Goal: Find contact information: Find contact information

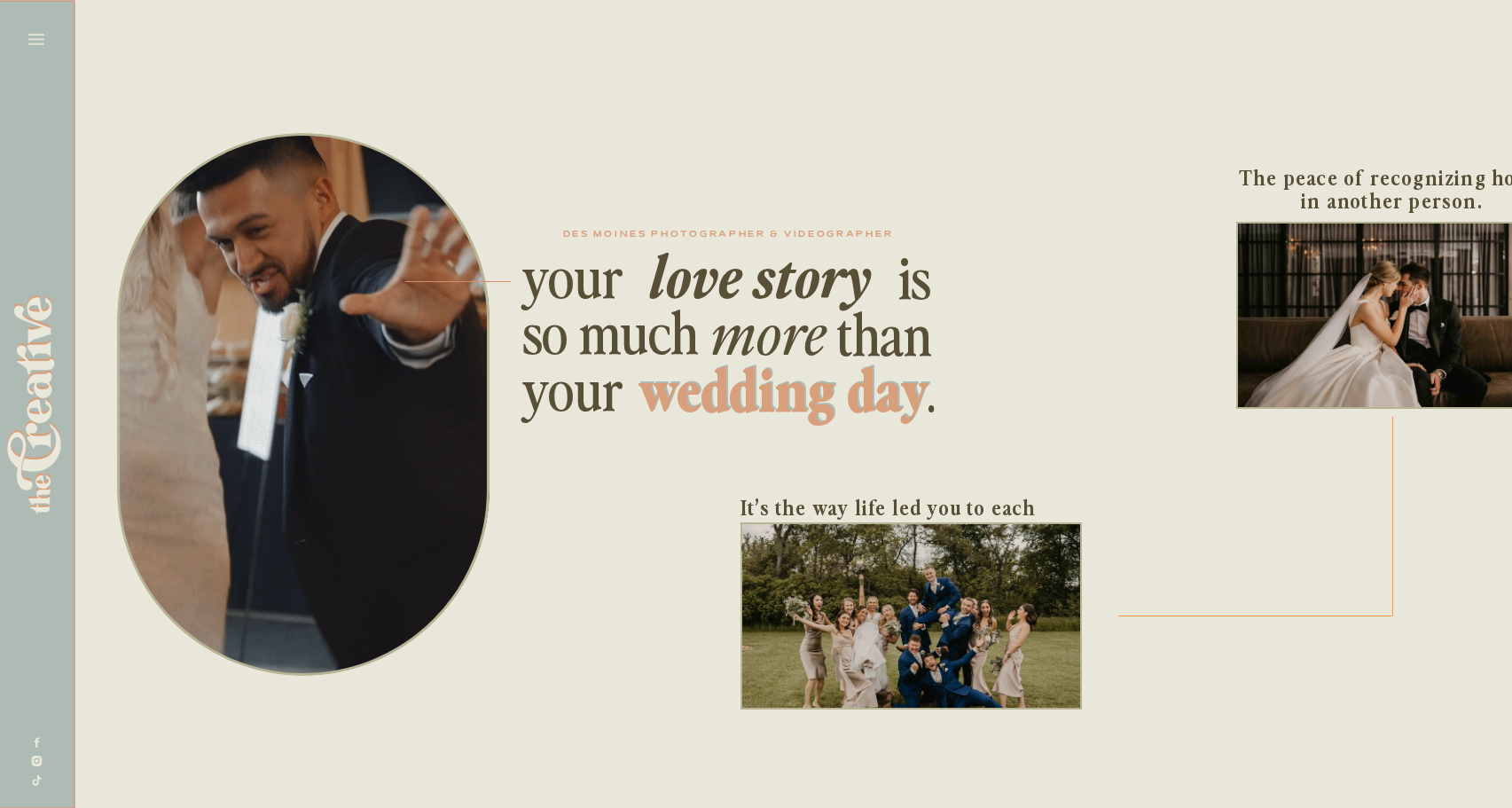
click at [35, 44] on icon at bounding box center [36, 39] width 16 height 10
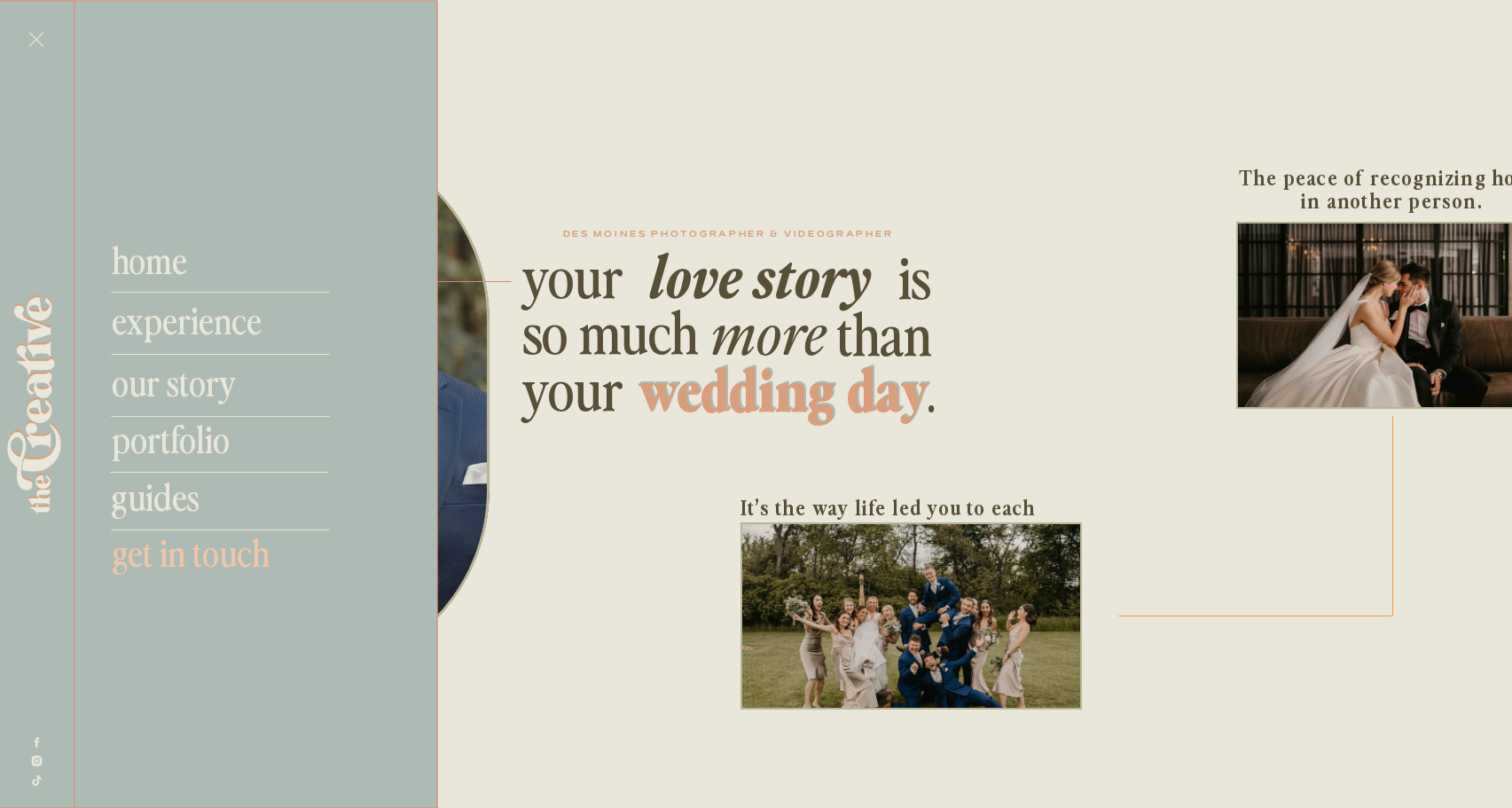
click at [177, 564] on nav "get in touch" at bounding box center [228, 551] width 234 height 43
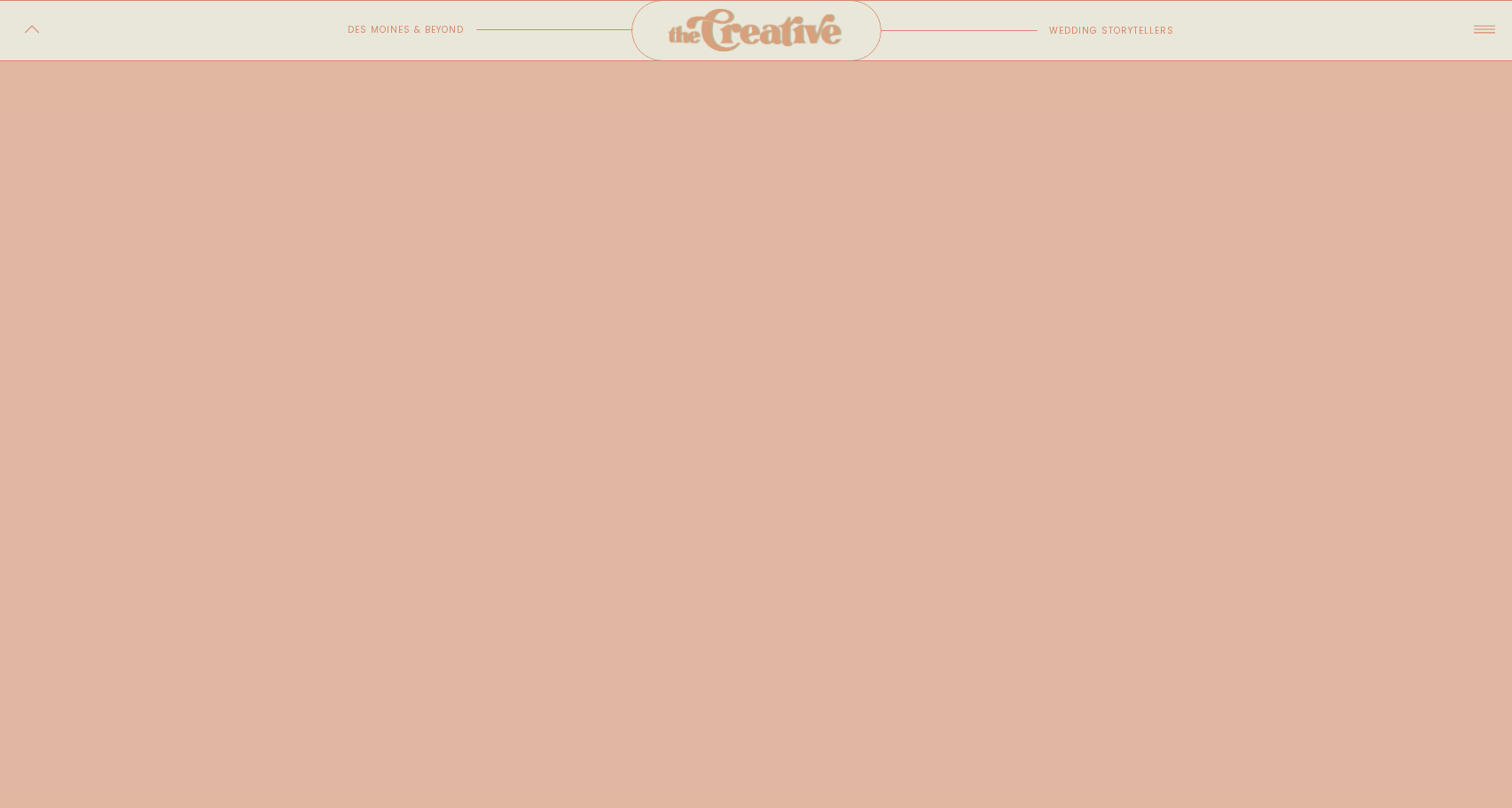
scroll to position [1018, 0]
click at [662, 693] on div at bounding box center [756, 536] width 834 height 1429
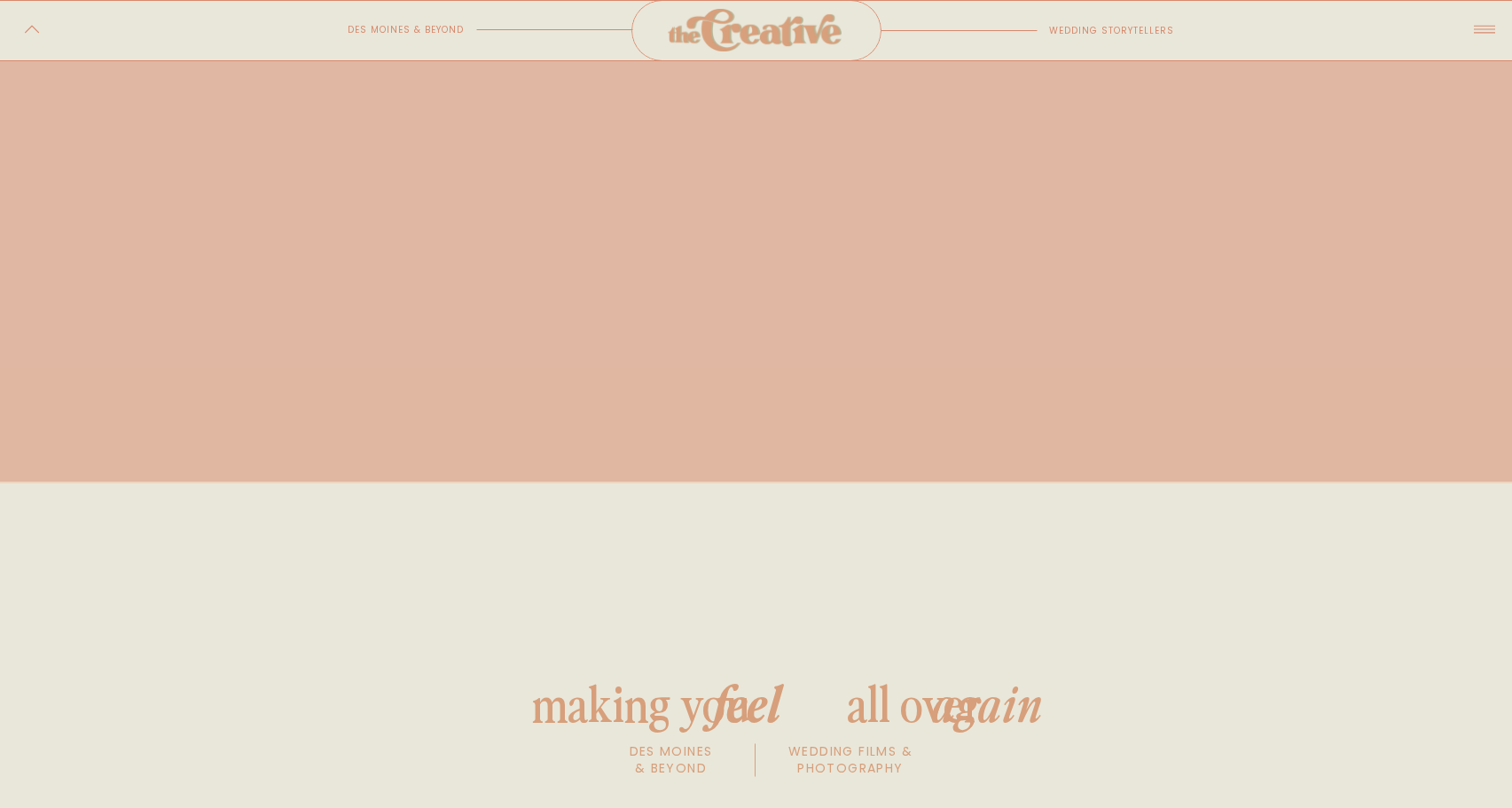
scroll to position [1916, 0]
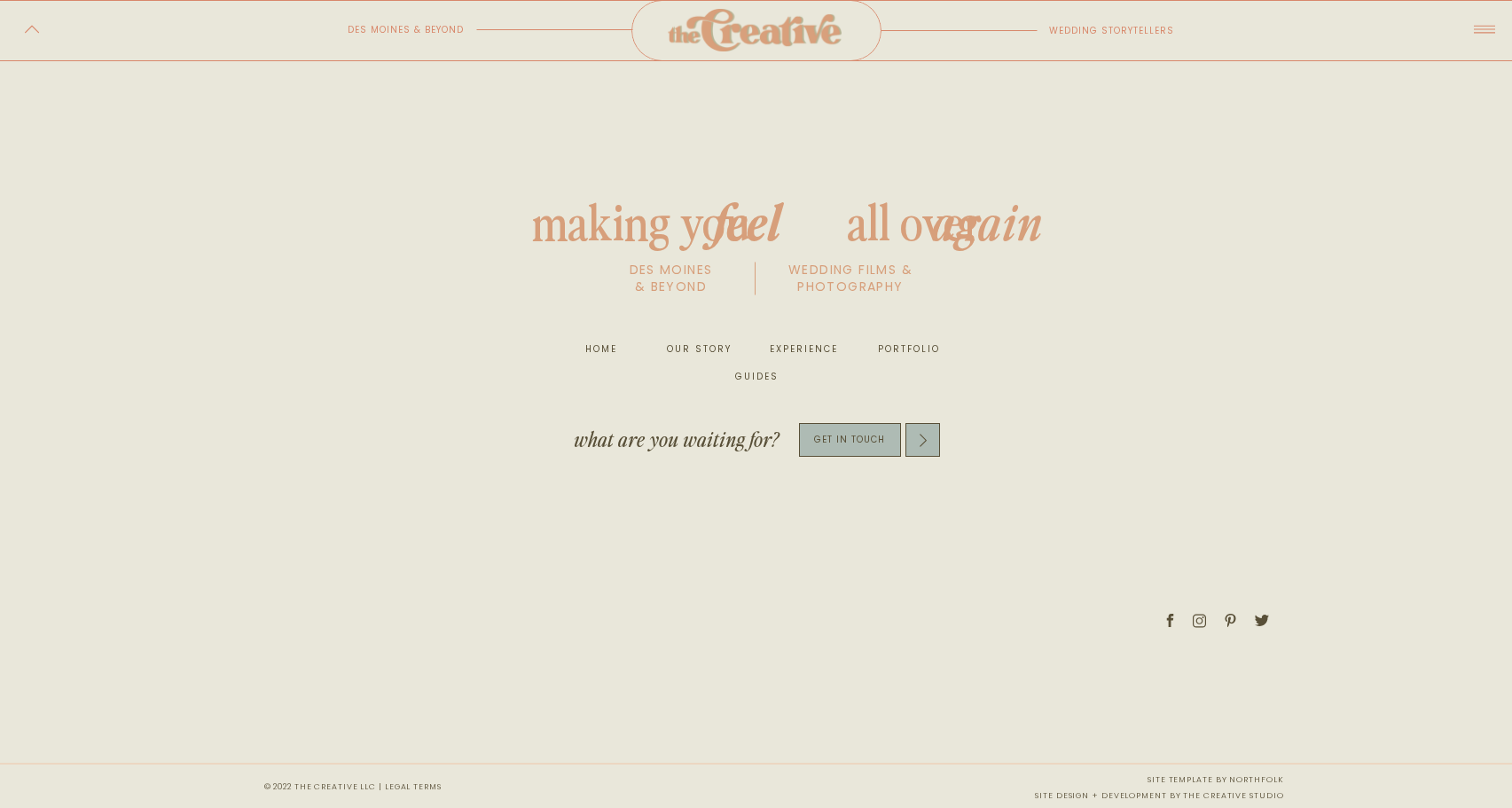
click at [1195, 620] on icon at bounding box center [1200, 621] width 13 height 15
click at [1169, 623] on icon at bounding box center [1169, 621] width 7 height 13
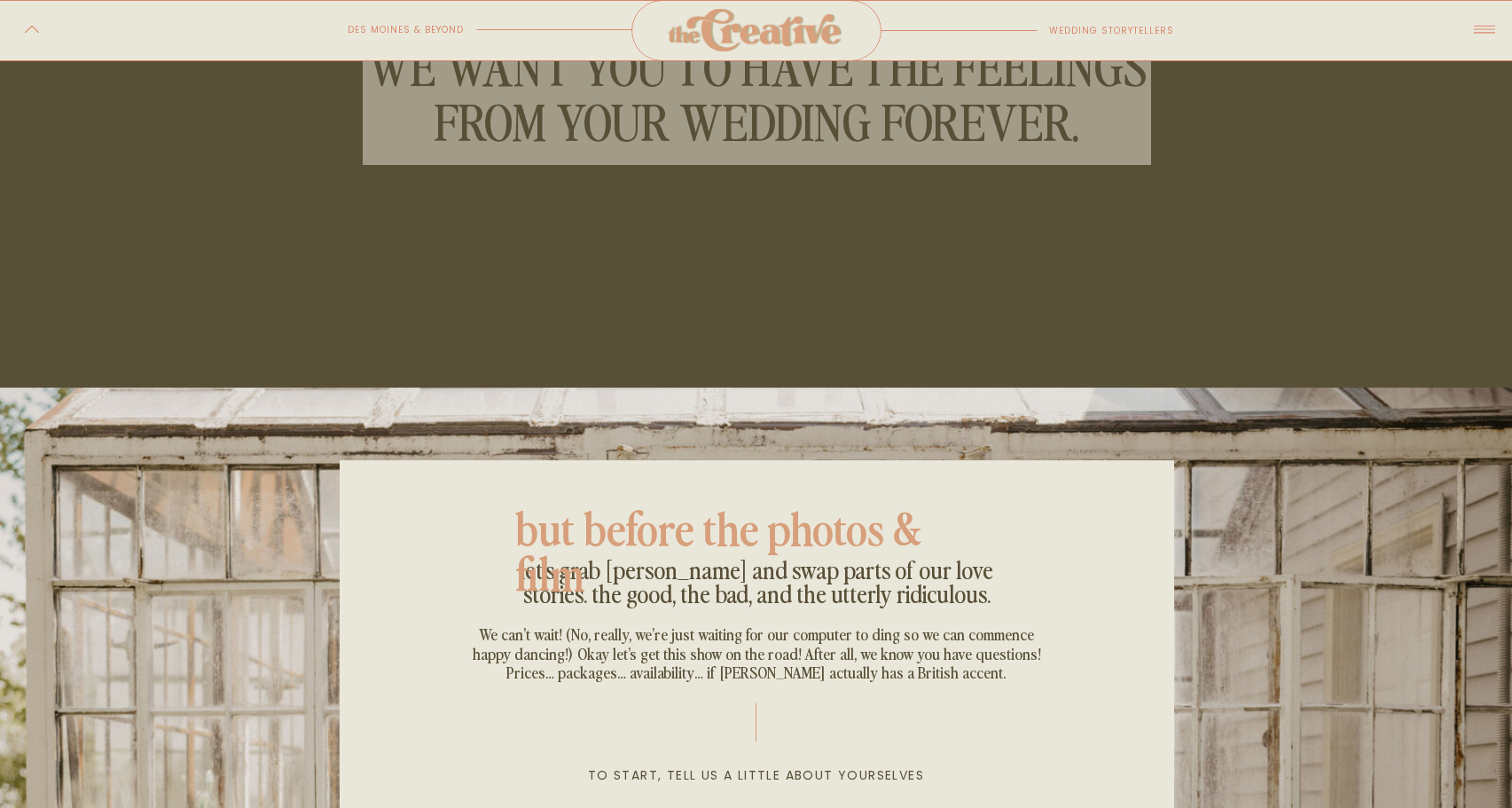
scroll to position [0, 0]
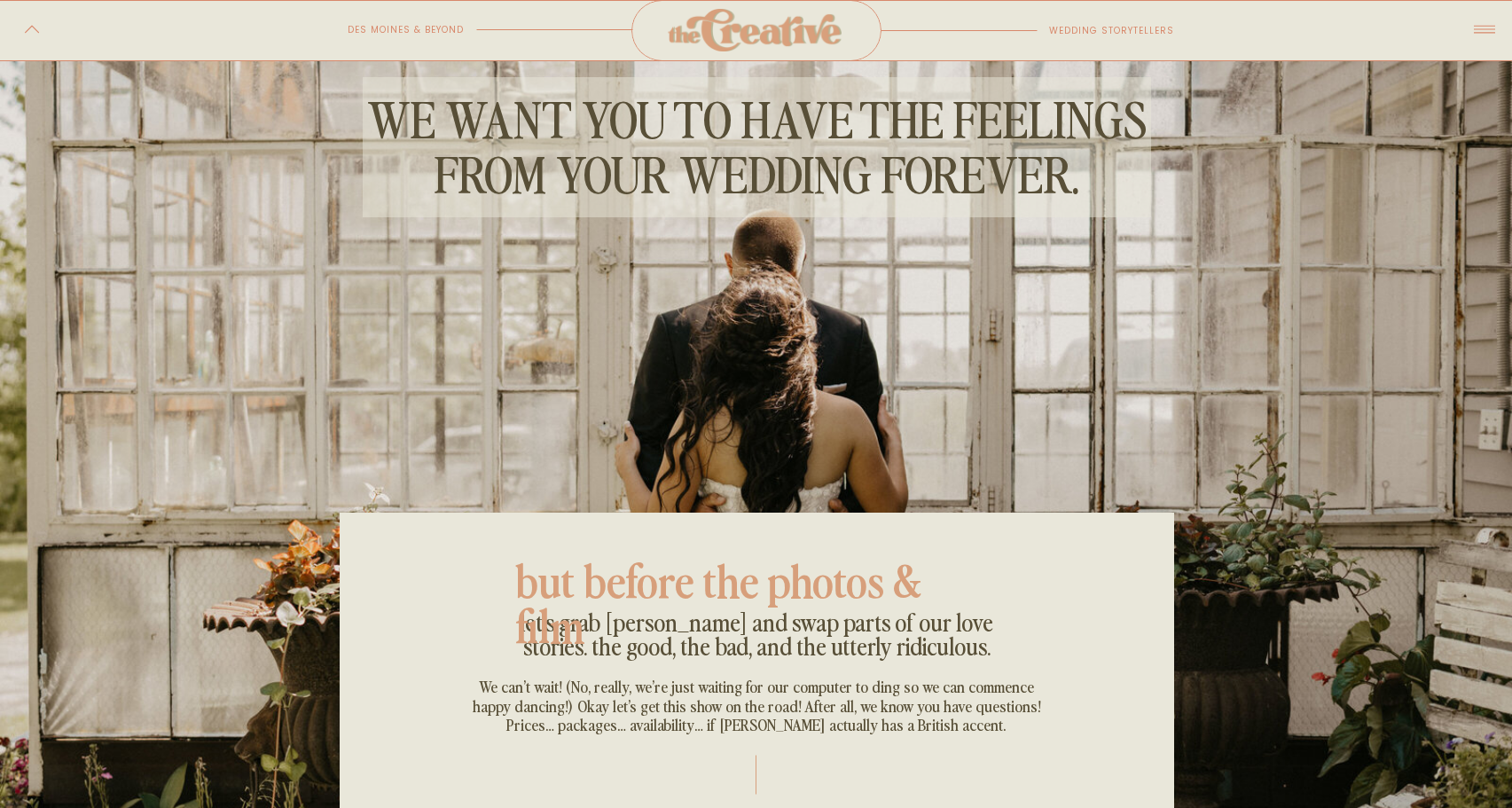
click at [757, 25] on div at bounding box center [754, 29] width 194 height 43
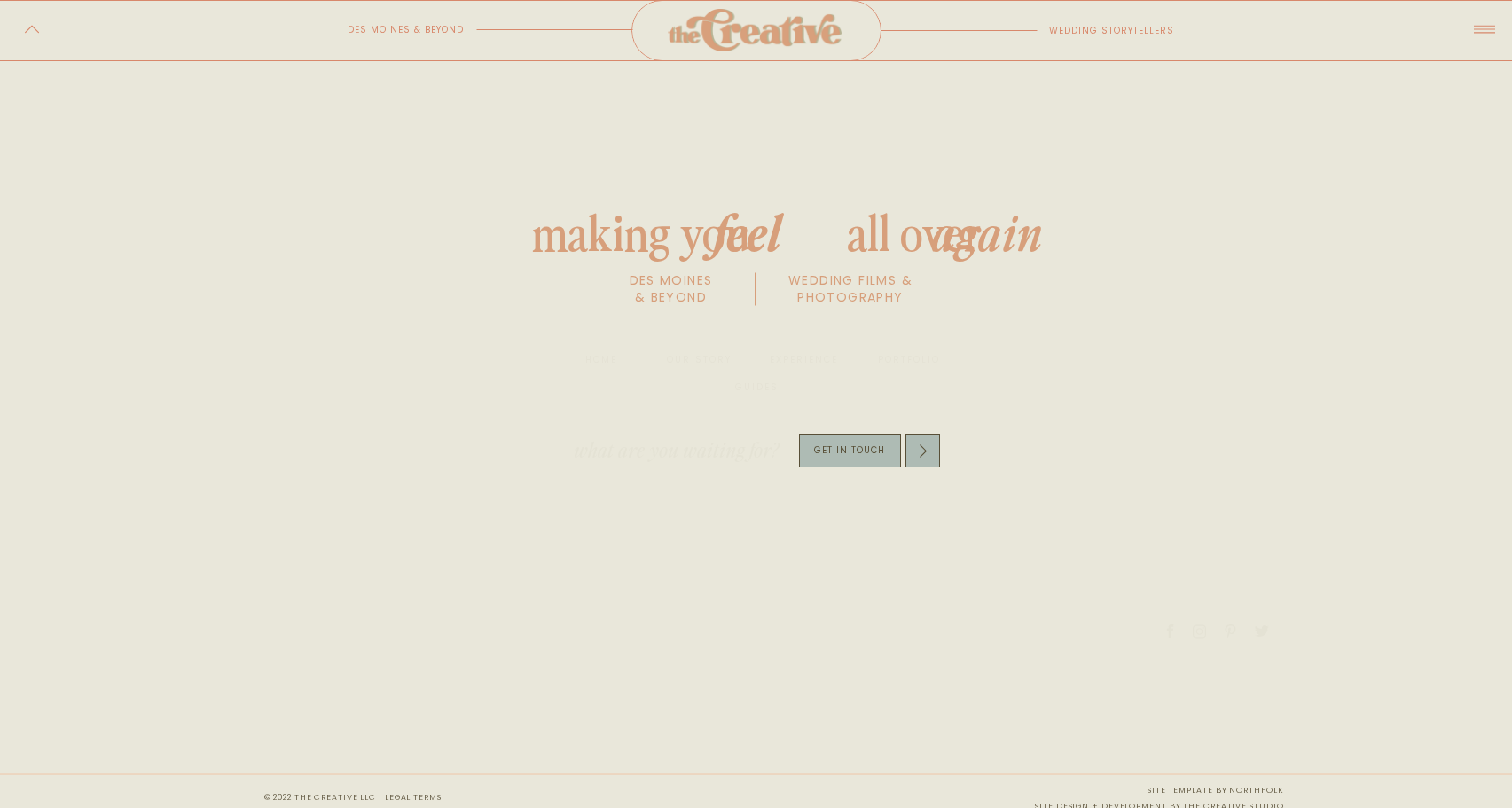
scroll to position [1916, 0]
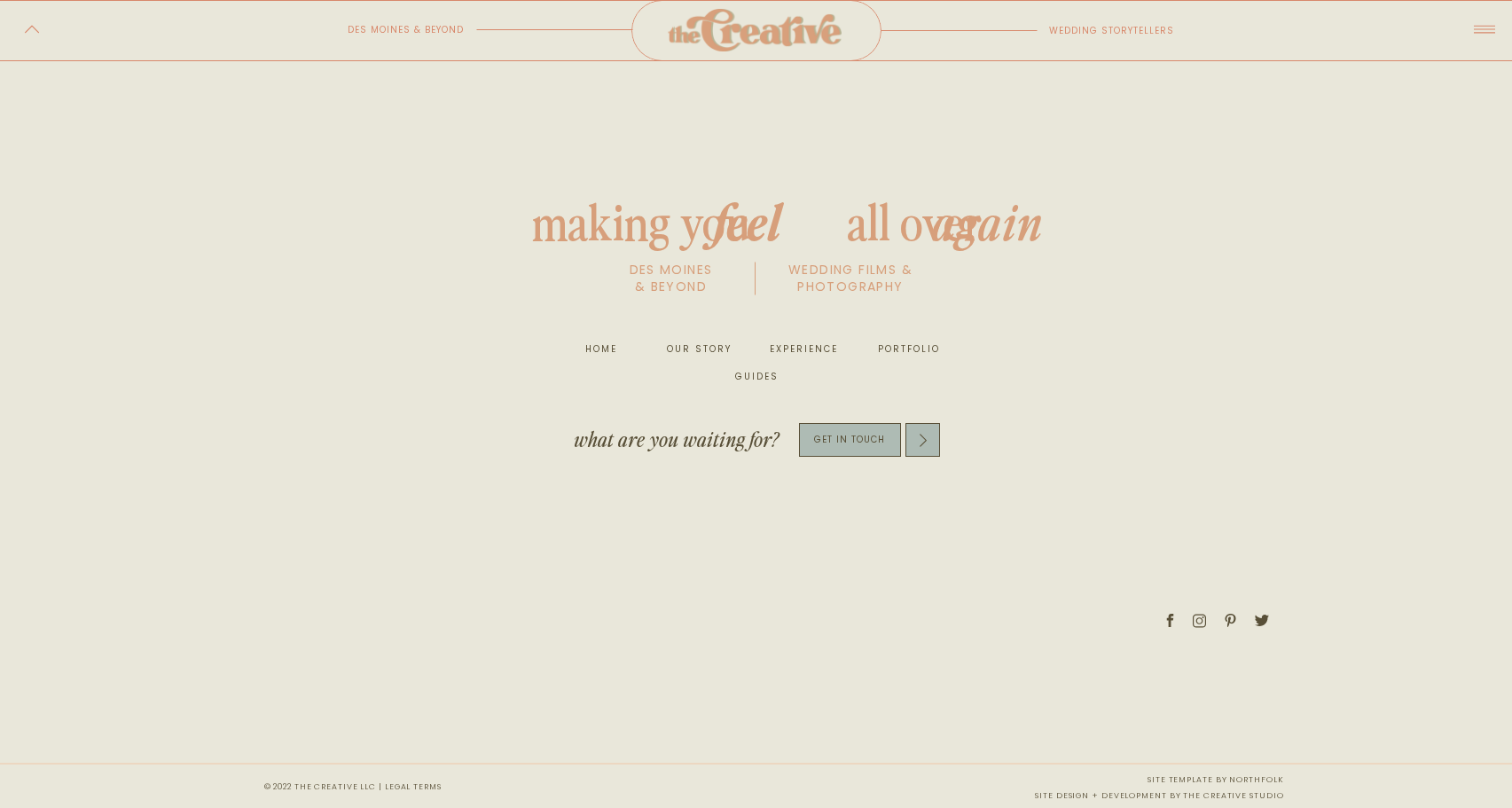
click at [1201, 624] on icon at bounding box center [1200, 621] width 13 height 15
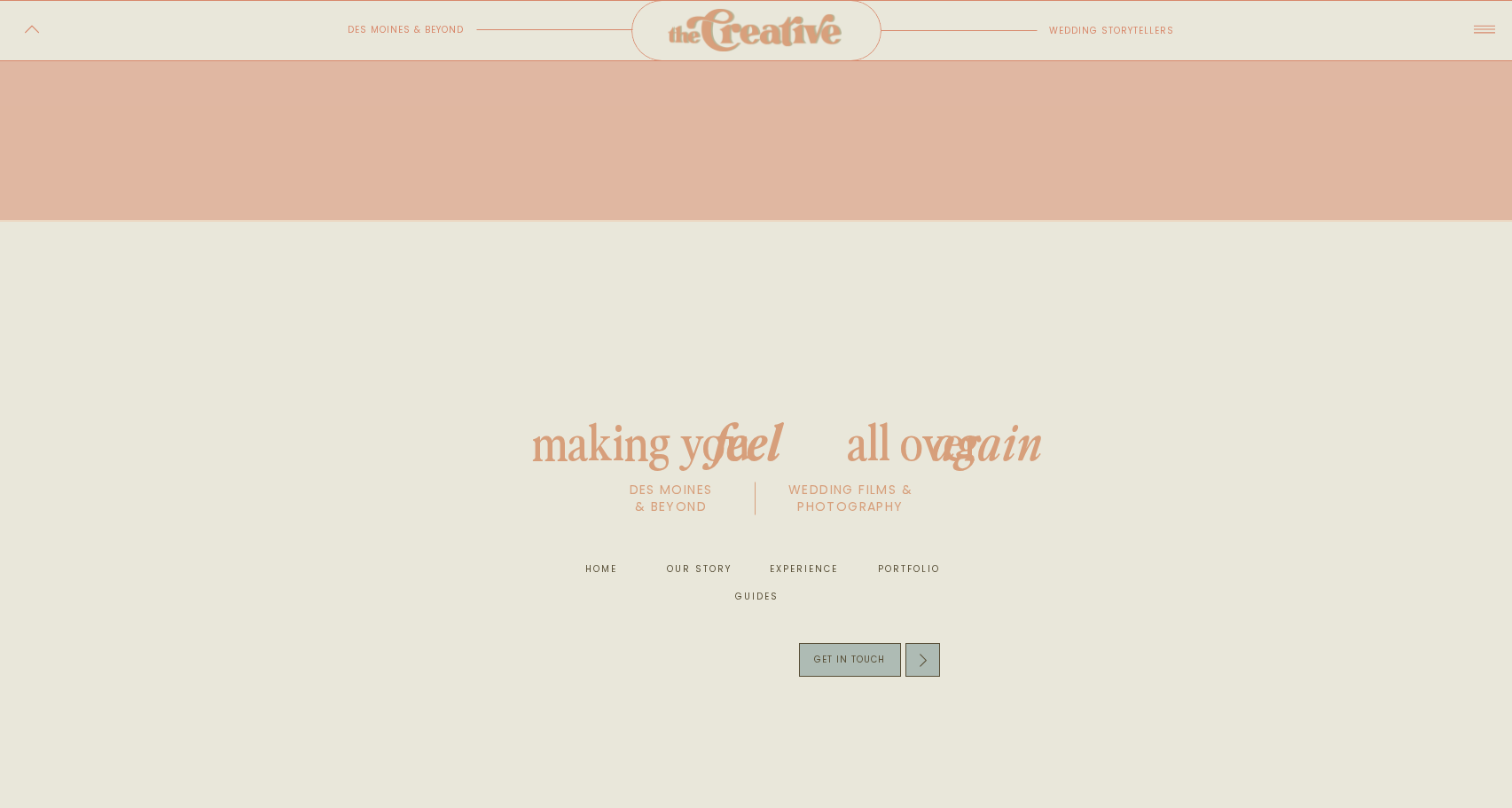
scroll to position [1916, 0]
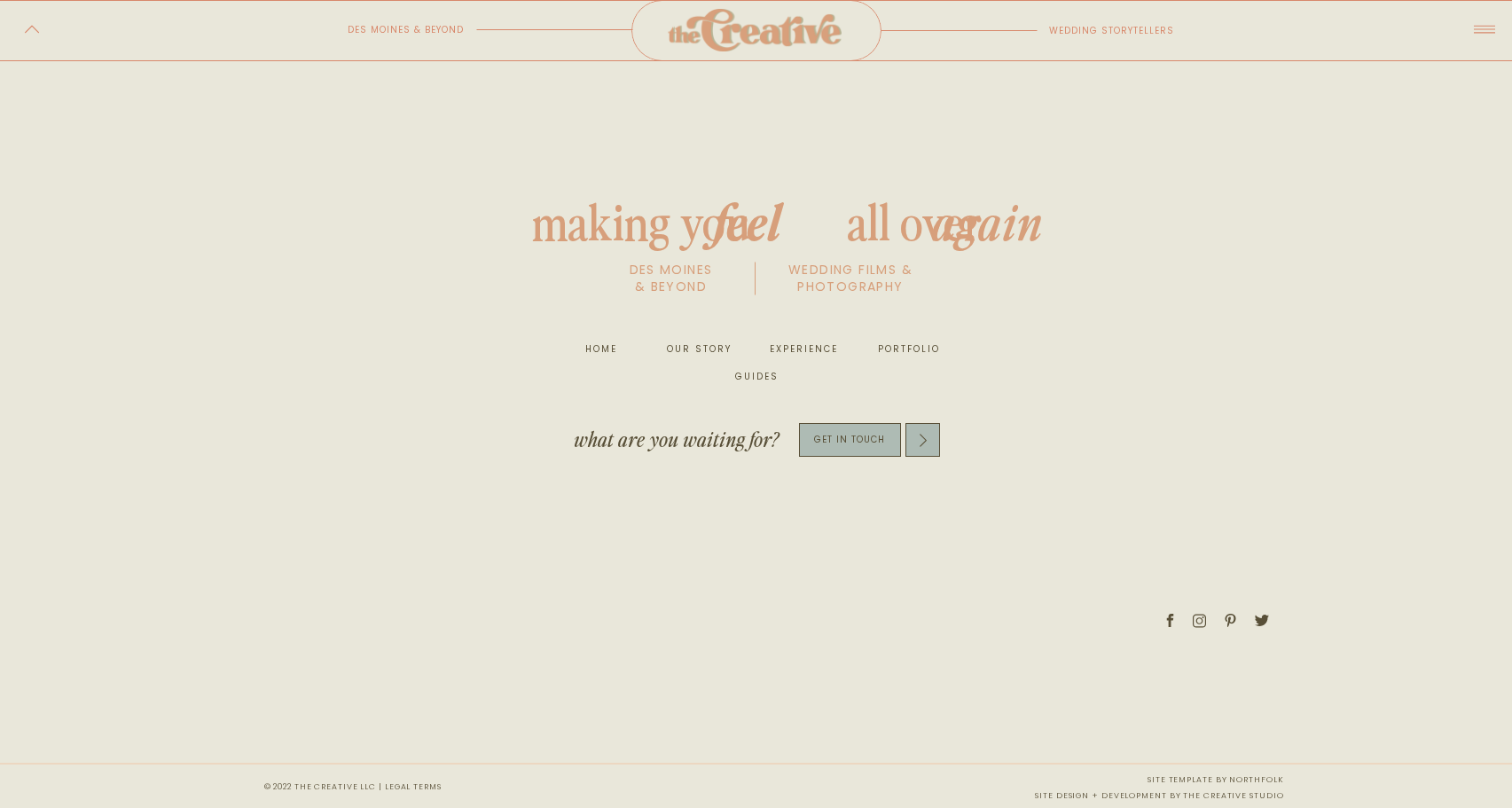
click at [1266, 616] on icon at bounding box center [1261, 621] width 14 height 11
